Goal: Task Accomplishment & Management: Complete application form

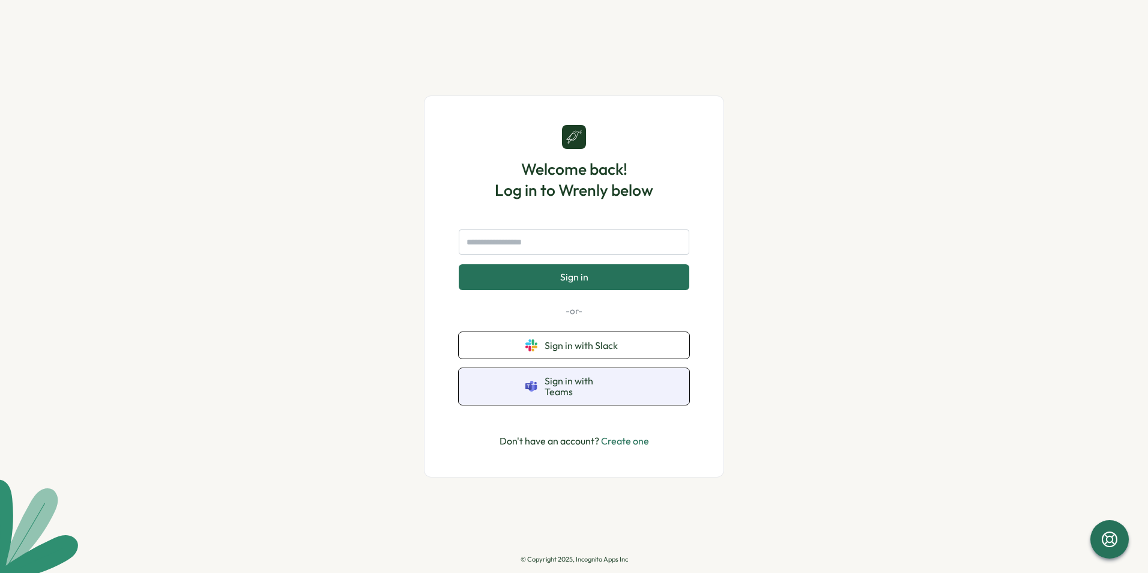
click at [549, 387] on span "Sign in with Teams" at bounding box center [583, 386] width 78 height 22
click at [583, 395] on button "Sign in with Teams" at bounding box center [574, 386] width 231 height 37
click at [576, 387] on span "Sign in with Teams" at bounding box center [583, 386] width 78 height 22
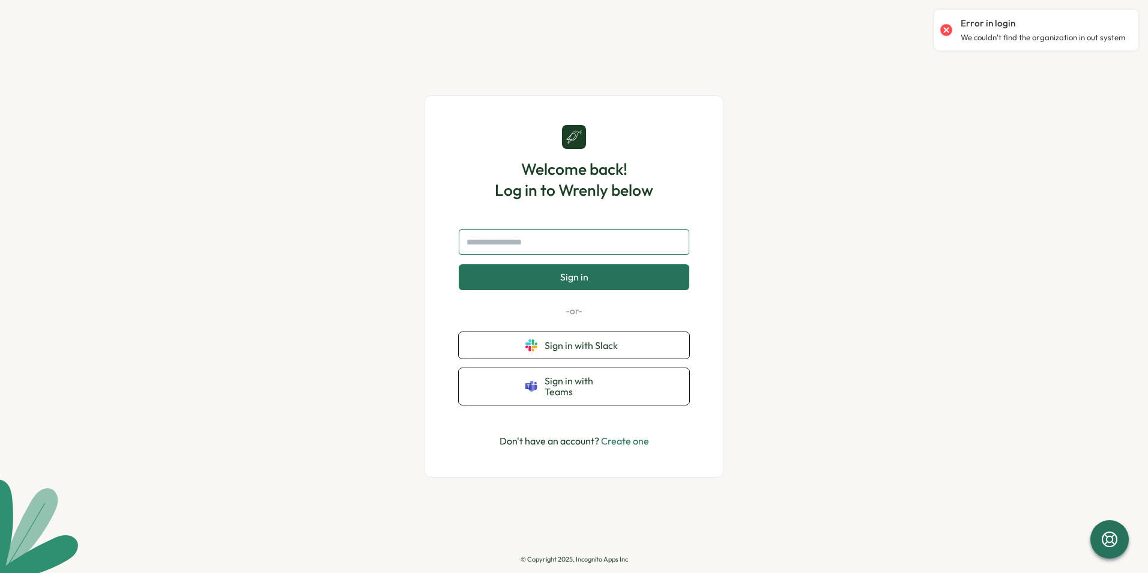
click at [550, 246] on input "text" at bounding box center [574, 241] width 231 height 25
type input "**********"
click at [459, 264] on button "Sign in" at bounding box center [574, 276] width 231 height 25
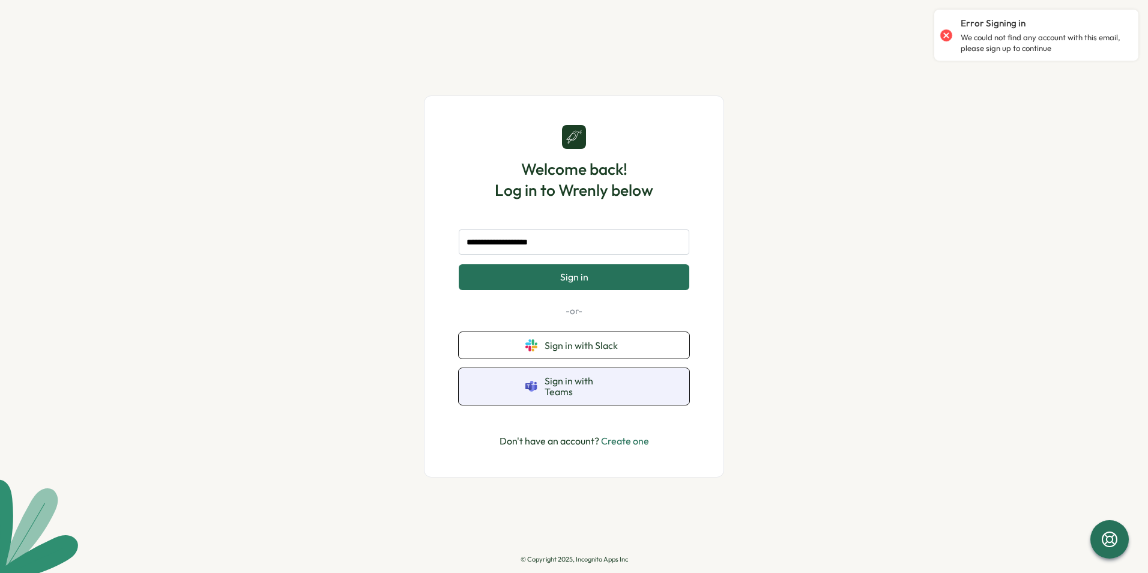
click at [591, 385] on span "Sign in with Teams" at bounding box center [583, 386] width 78 height 22
click at [582, 386] on span "Sign in with Teams" at bounding box center [583, 386] width 78 height 22
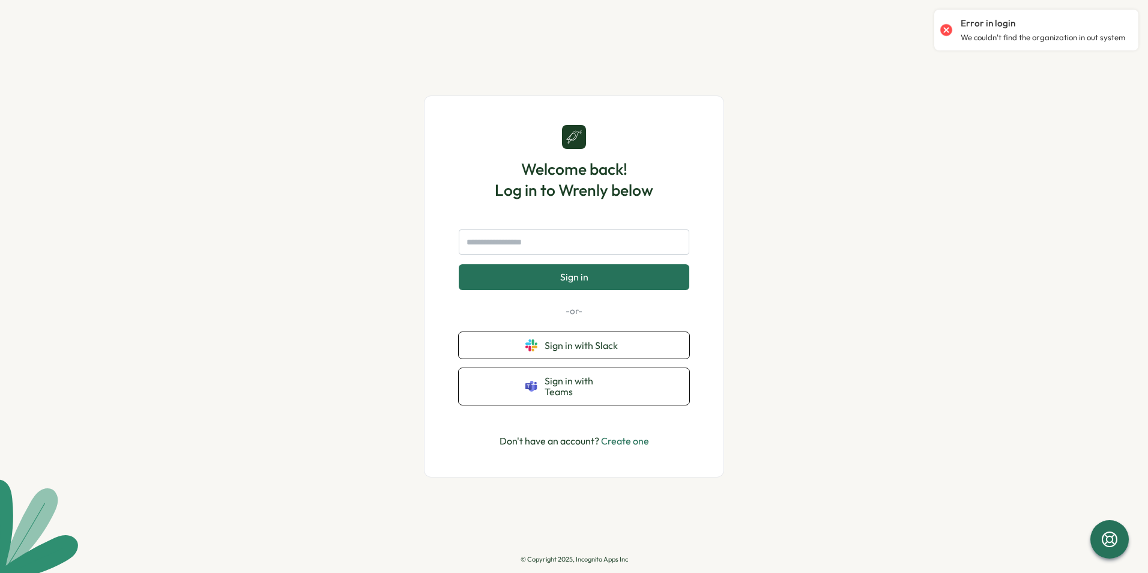
click at [639, 435] on link "Create one" at bounding box center [625, 441] width 48 height 12
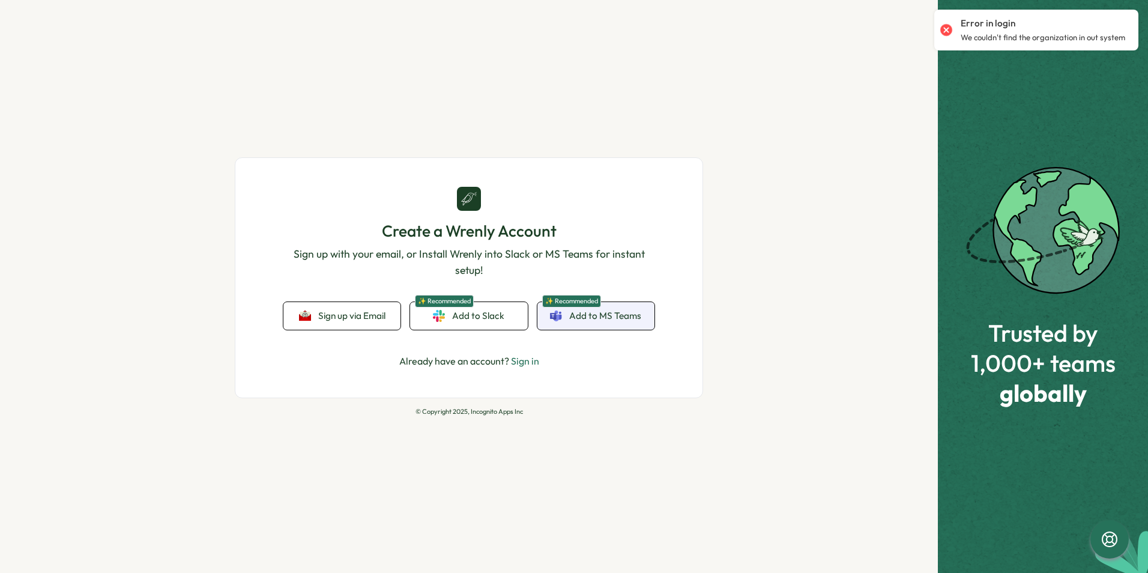
click at [581, 317] on span "Add to MS Teams" at bounding box center [605, 315] width 72 height 13
